Goal: Transaction & Acquisition: Purchase product/service

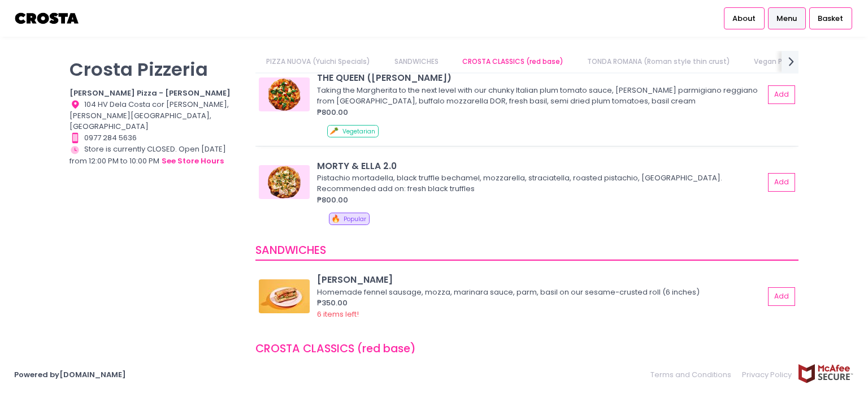
scroll to position [57, 0]
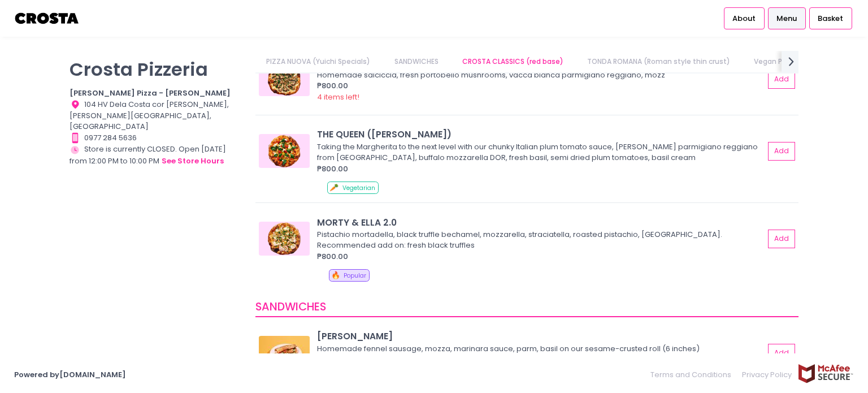
click at [668, 63] on link "TONDA ROMANA (Roman style thin crust)" at bounding box center [659, 61] width 165 height 21
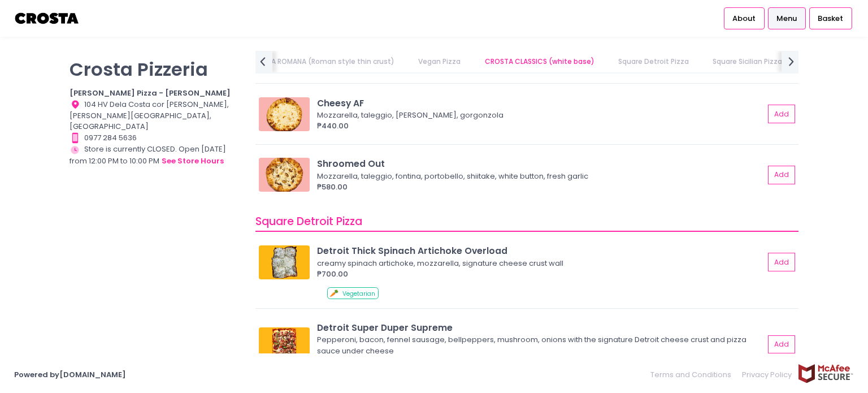
scroll to position [1148, 0]
click at [279, 174] on img at bounding box center [284, 175] width 51 height 34
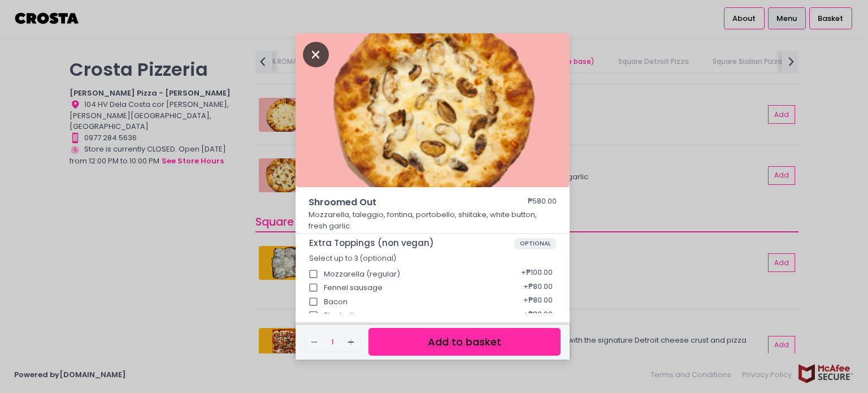
click at [319, 57] on icon "Close" at bounding box center [316, 54] width 26 height 25
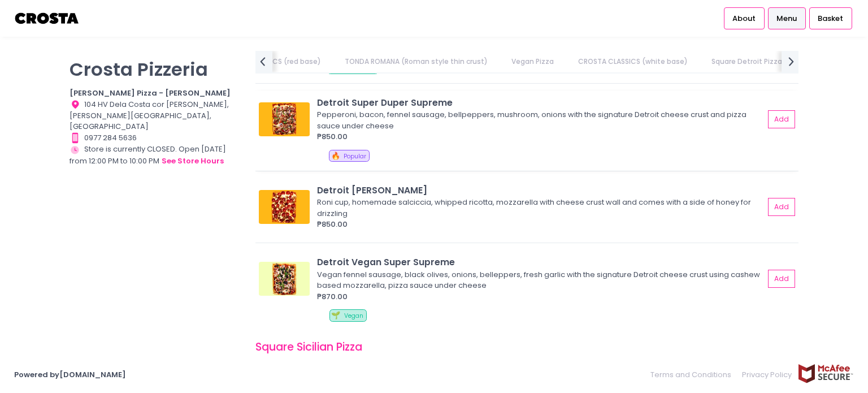
scroll to position [0, 350]
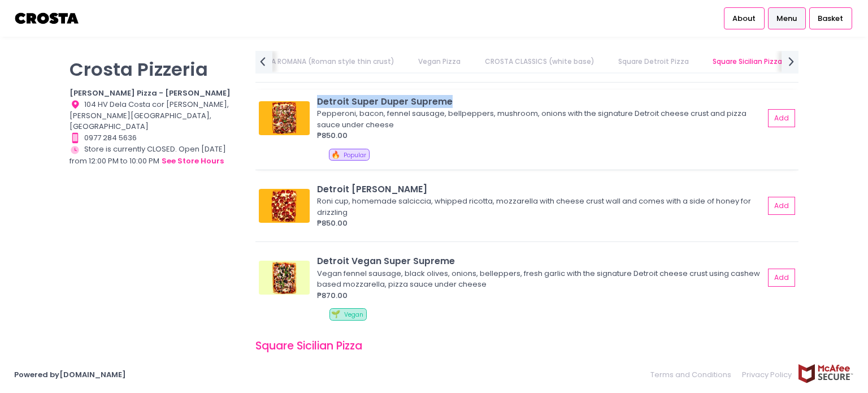
drag, startPoint x: 319, startPoint y: 101, endPoint x: 448, endPoint y: 99, distance: 128.9
click at [448, 99] on div "Detroit Super Duper Supreme" at bounding box center [540, 101] width 447 height 13
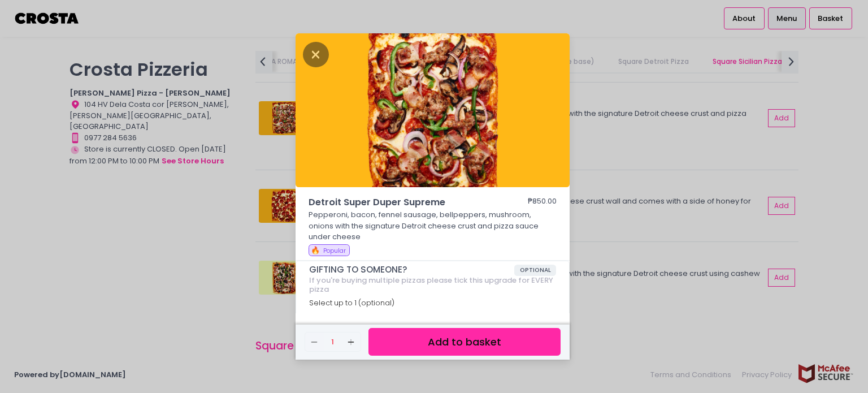
copy div "Detroit Super Duper Supreme"
click at [310, 60] on icon "Close" at bounding box center [316, 54] width 26 height 25
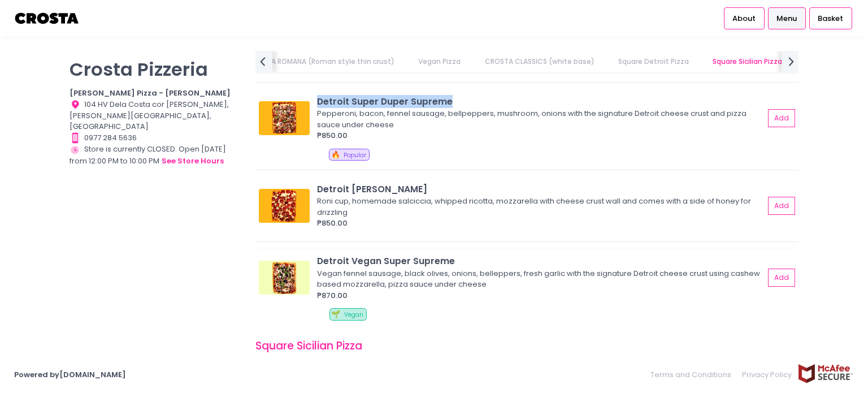
scroll to position [1713, 0]
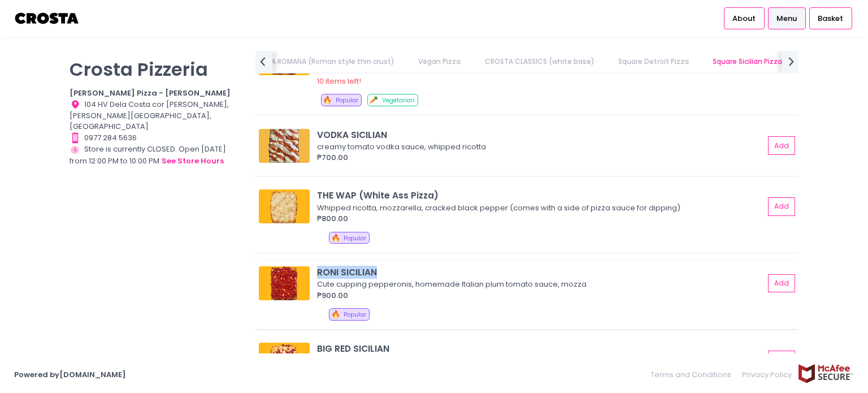
drag, startPoint x: 319, startPoint y: 269, endPoint x: 375, endPoint y: 265, distance: 56.1
click at [375, 266] on div "RONI SICILIAN" at bounding box center [540, 272] width 447 height 13
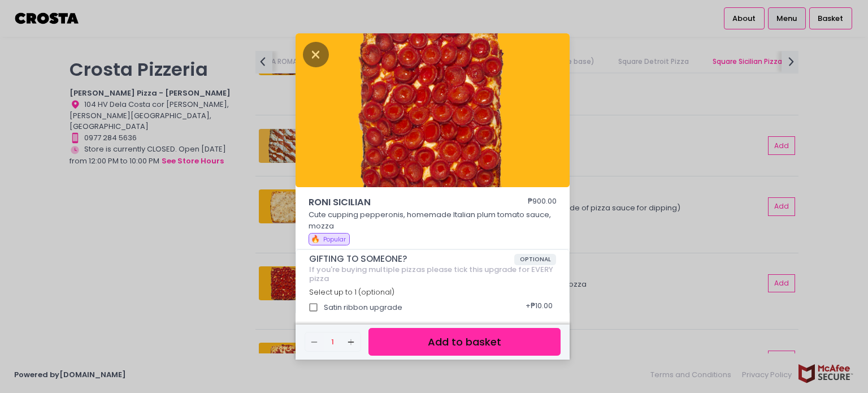
copy div "RONI SICILIAN"
click at [188, 269] on div "[PERSON_NAME] SICILIAN ₱900.00 Cute cupping pepperonis, homemade Italian plum t…" at bounding box center [434, 196] width 868 height 393
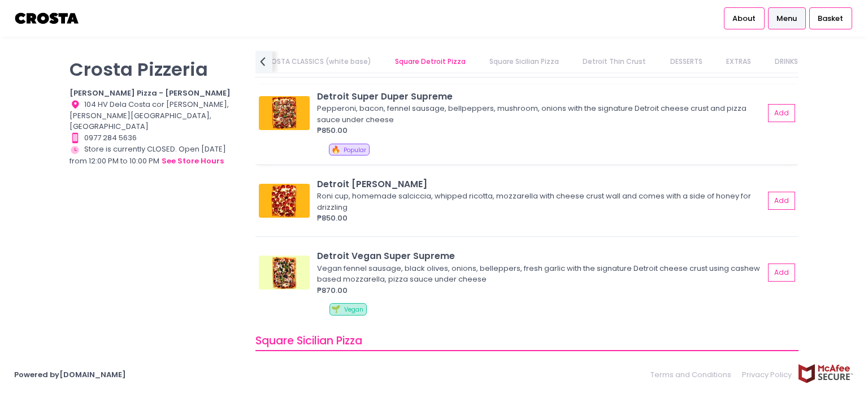
scroll to position [1379, 0]
click at [266, 57] on icon "prev Created with Sketch." at bounding box center [262, 61] width 16 height 16
click at [384, 63] on link "CROSTA CLASSICS (white base)" at bounding box center [405, 61] width 132 height 21
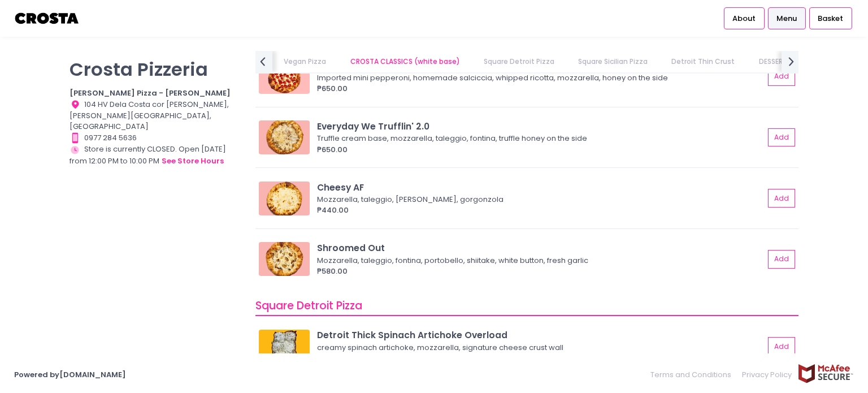
scroll to position [1011, 0]
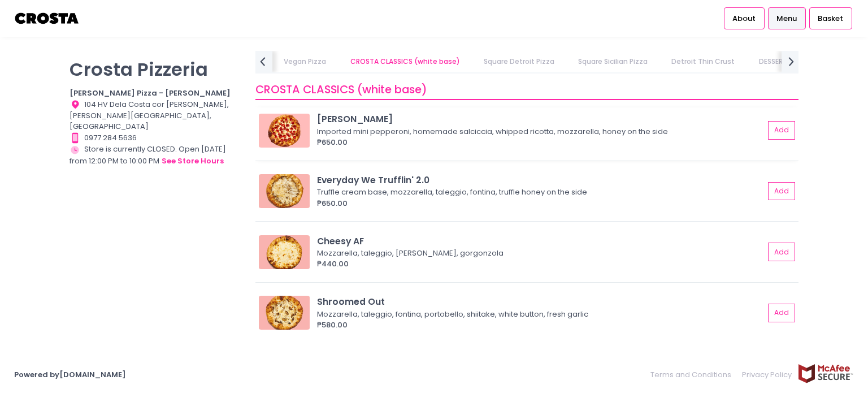
drag, startPoint x: 317, startPoint y: 122, endPoint x: 380, endPoint y: 120, distance: 63.3
click at [380, 120] on div "[PERSON_NAME] Imported mini pepperoni, homemade [PERSON_NAME], whipped ricotta,…" at bounding box center [527, 129] width 536 height 35
copy div "[PERSON_NAME]"
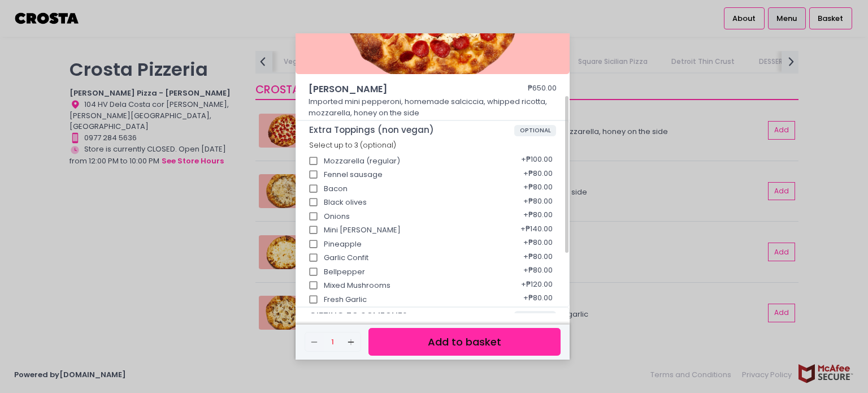
scroll to position [222, 0]
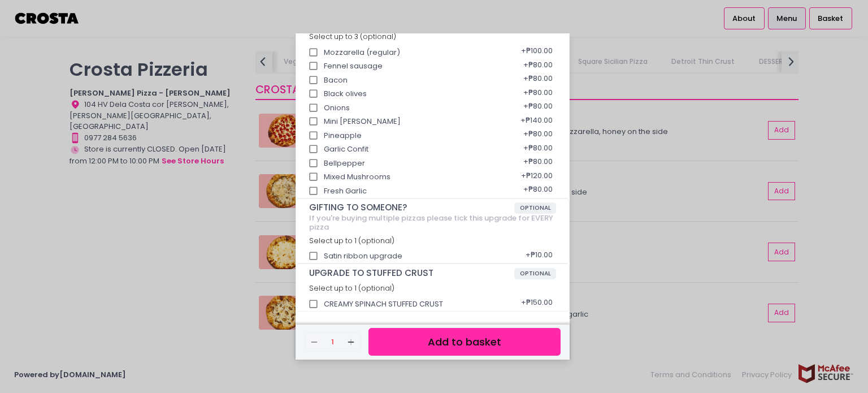
click at [183, 278] on div "[PERSON_NAME] ₱650.00 Imported mini pepperoni, homemade [PERSON_NAME], whipped …" at bounding box center [434, 196] width 868 height 393
